Goal: Transaction & Acquisition: Purchase product/service

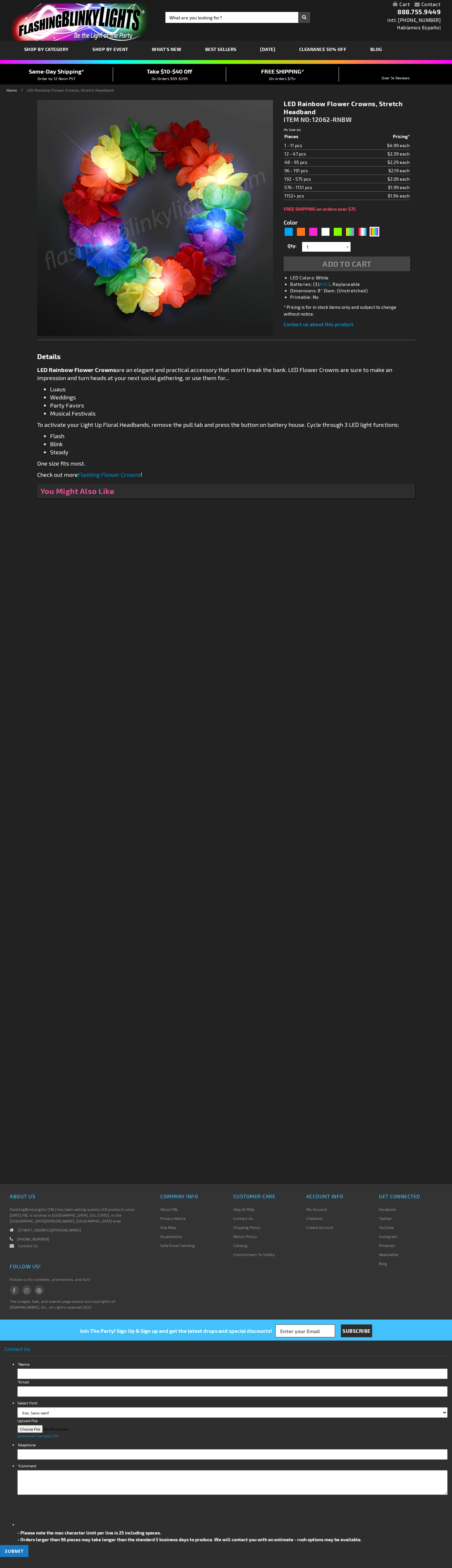
type input "5659"
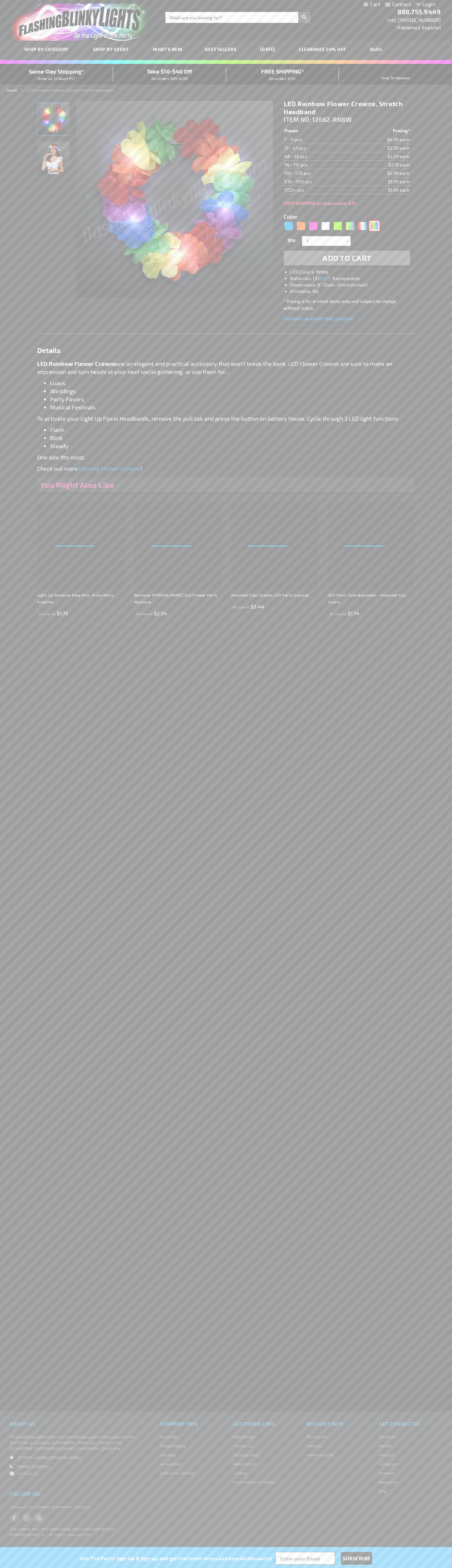
click at [374, 226] on div "Multicolor" at bounding box center [374, 226] width 10 height 10
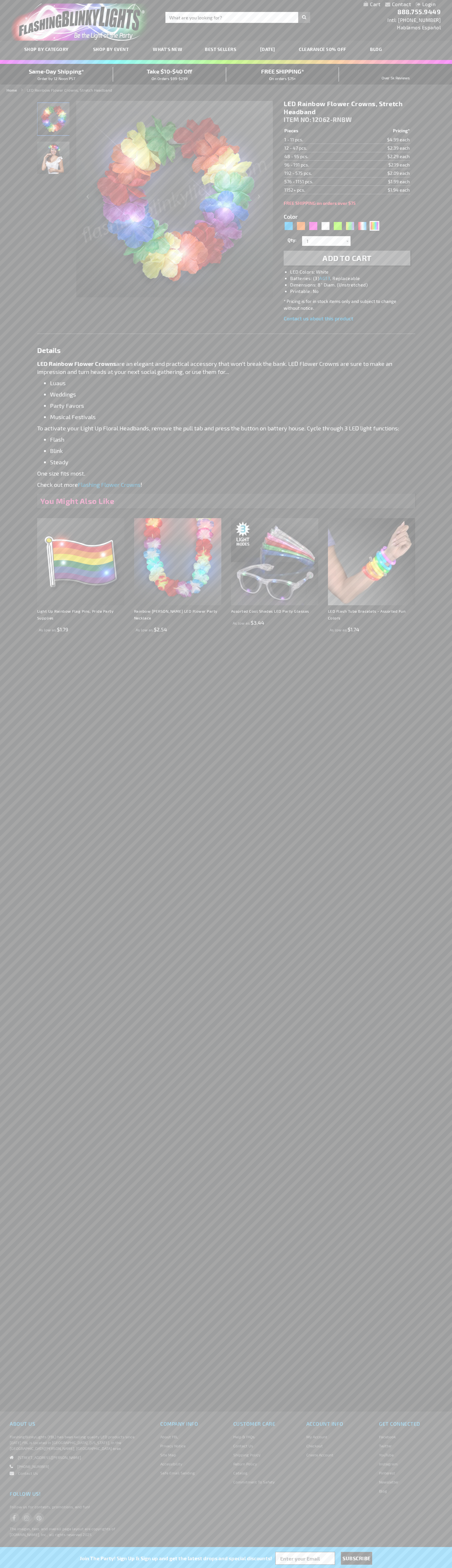
click at [347, 258] on span "Add to Cart" at bounding box center [347, 257] width 49 height 9
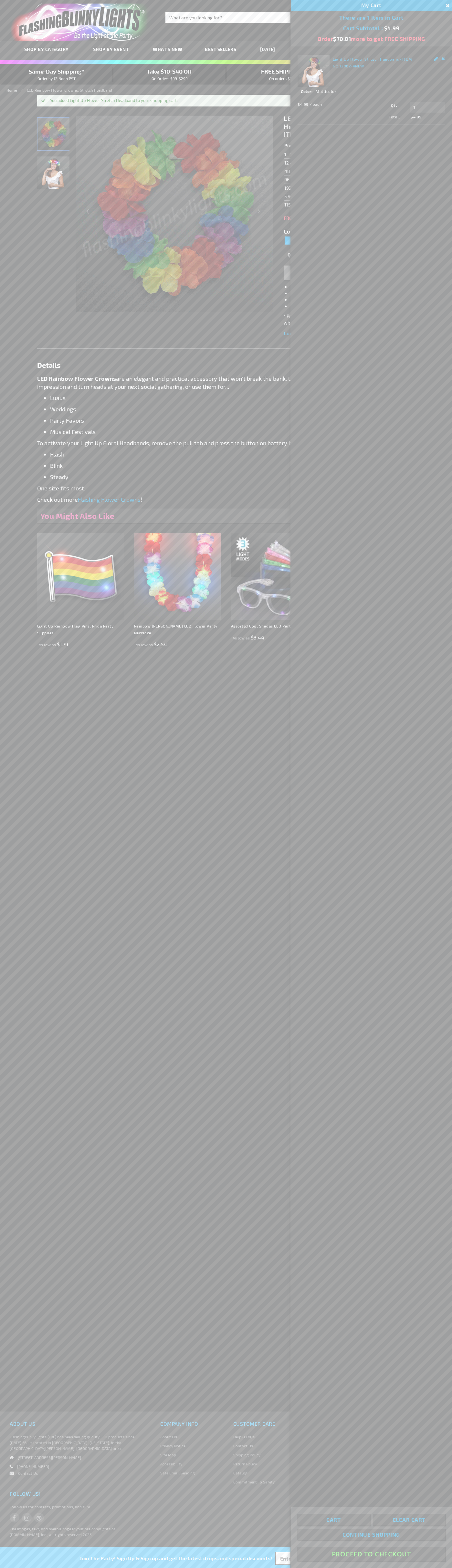
click at [371, 1554] on button "Proceed To Checkout" at bounding box center [371, 1554] width 148 height 15
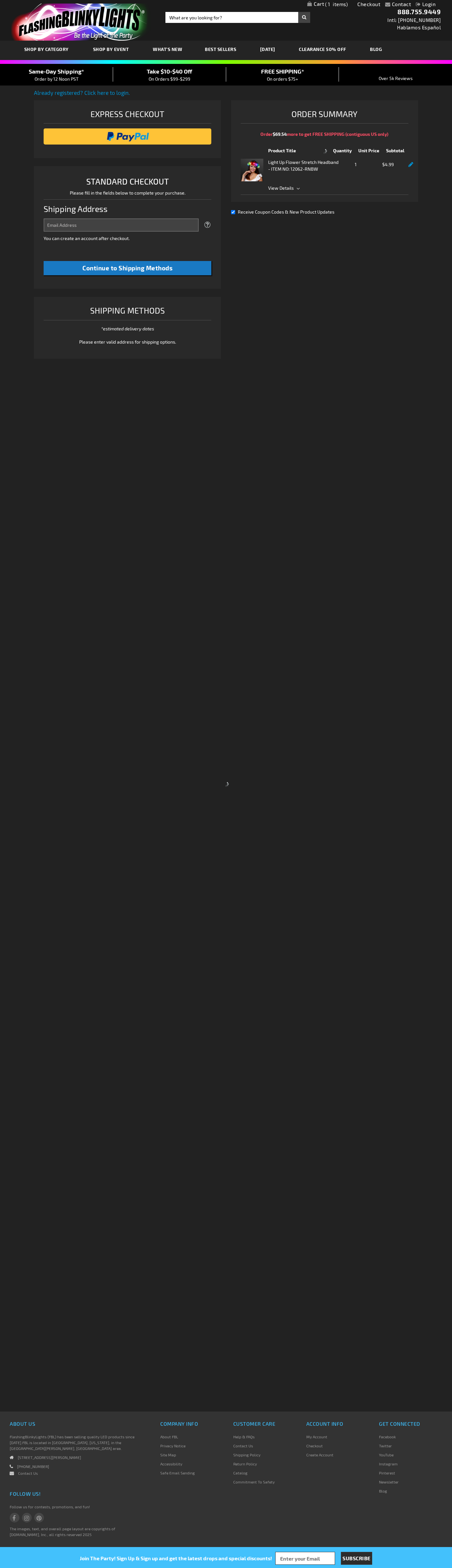
select select "US"
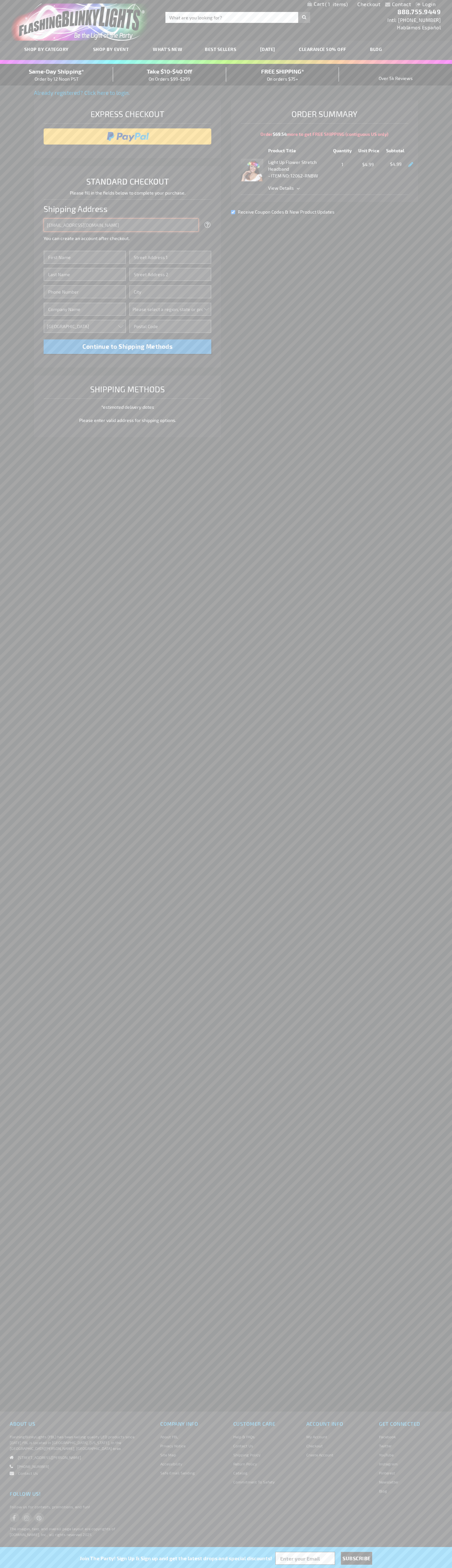
type input "[EMAIL_ADDRESS][DOMAIN_NAME]"
type input "[PERSON_NAME]"
type input "[STREET_ADDRESS][PERSON_NAME]"
type input "First floor"
type input "st. [GEOGRAPHIC_DATA]"
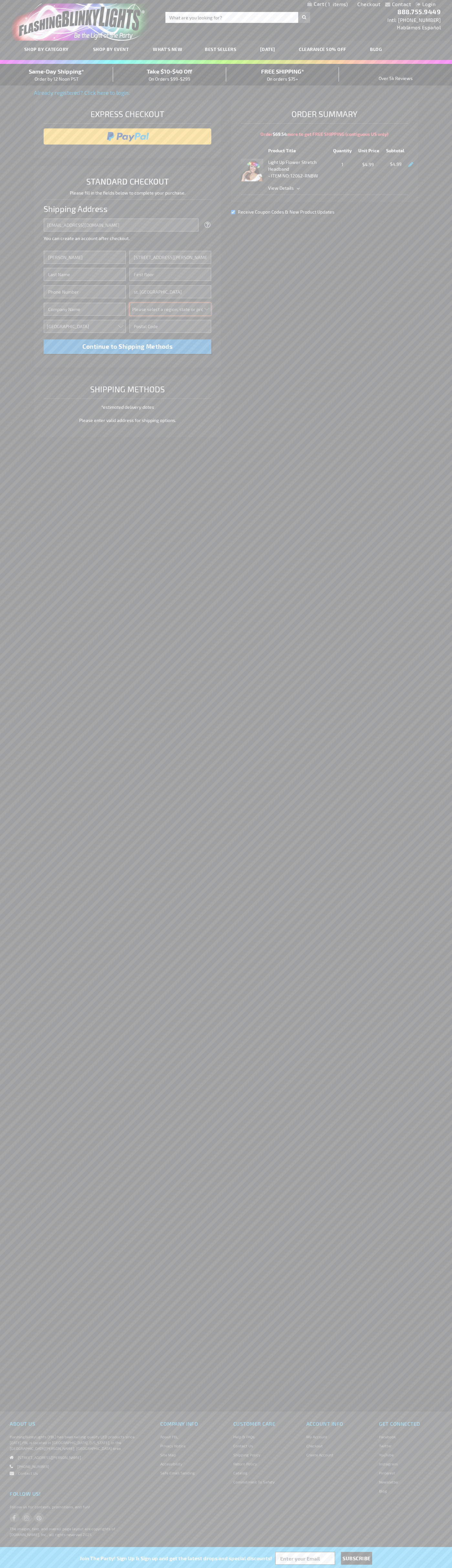
select select "34"
type input "55416"
type input "[PERSON_NAME]"
type input "6502530000"
type input "[PERSON_NAME]"
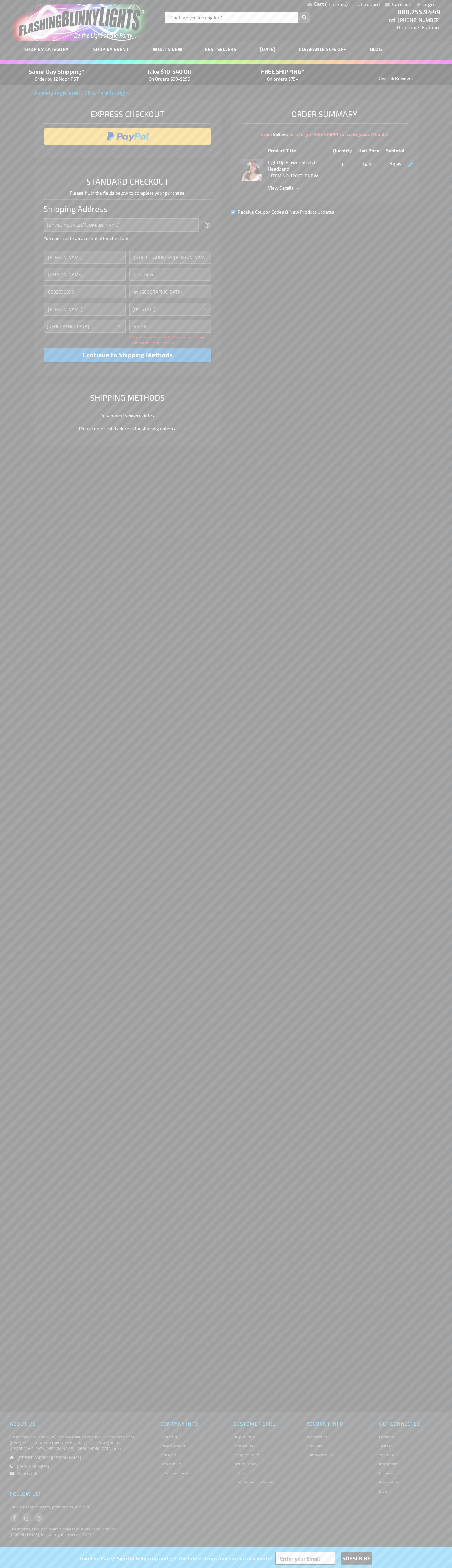
click at [57, 75] on div "Same-Day Shipping* Order by 12 Noon PST" at bounding box center [57, 74] width 113 height 15
click at [127, 136] on input "image" at bounding box center [127, 136] width 161 height 13
